Goal: Task Accomplishment & Management: Use online tool/utility

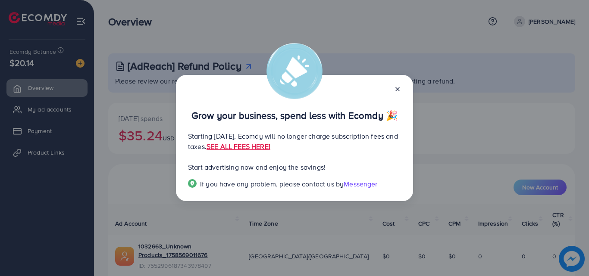
click at [398, 90] on line at bounding box center [397, 89] width 3 height 3
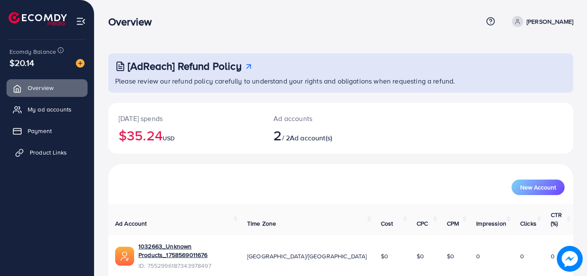
click at [44, 156] on span "Product Links" at bounding box center [48, 152] width 37 height 9
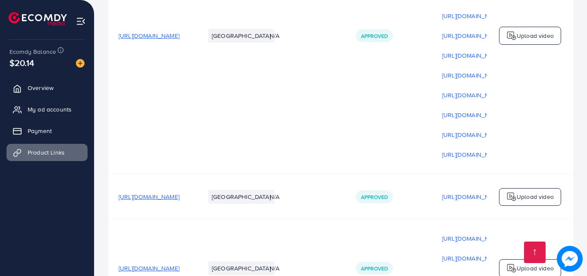
scroll to position [303, 0]
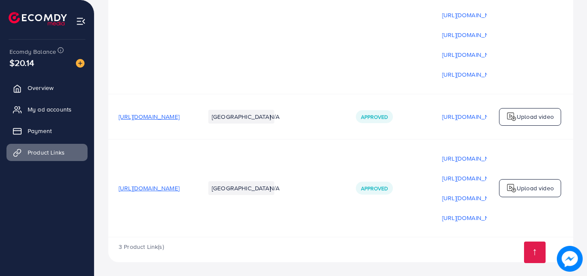
click at [179, 188] on span "[URL][DOMAIN_NAME]" at bounding box center [149, 188] width 61 height 9
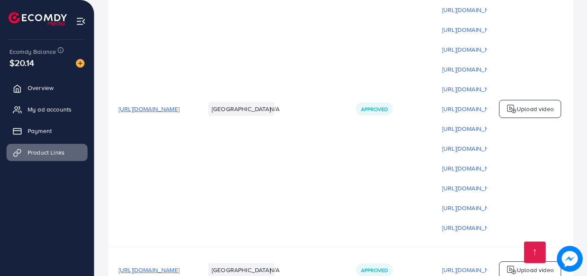
scroll to position [143, 0]
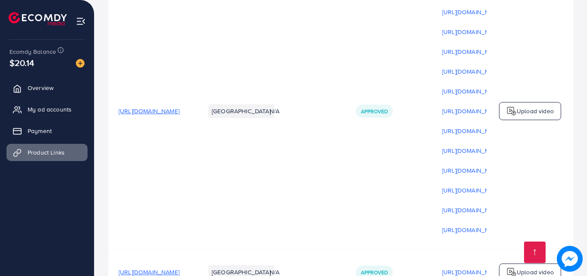
click at [179, 110] on span "[URL][DOMAIN_NAME]" at bounding box center [149, 111] width 61 height 9
click at [514, 108] on div "Upload video" at bounding box center [530, 111] width 62 height 18
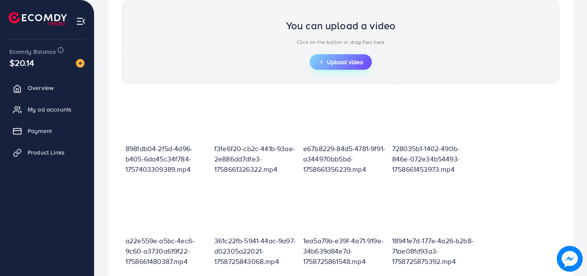
click at [332, 65] on span "Upload video" at bounding box center [340, 62] width 45 height 6
